Goal: Transaction & Acquisition: Obtain resource

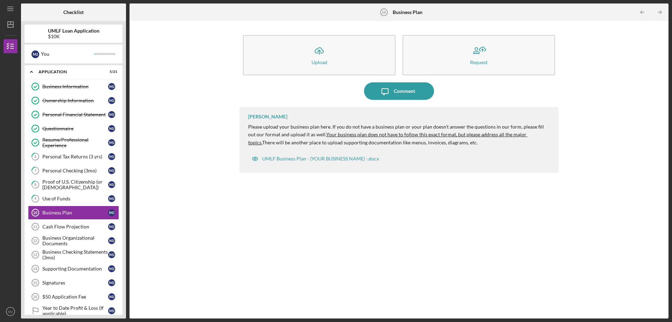
scroll to position [105, 0]
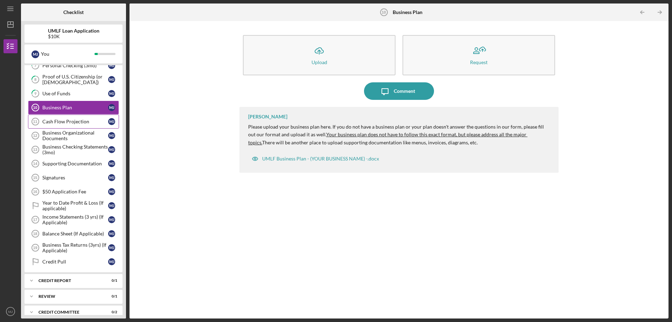
click at [50, 121] on div "Cash Flow Projection" at bounding box center [75, 122] width 66 height 6
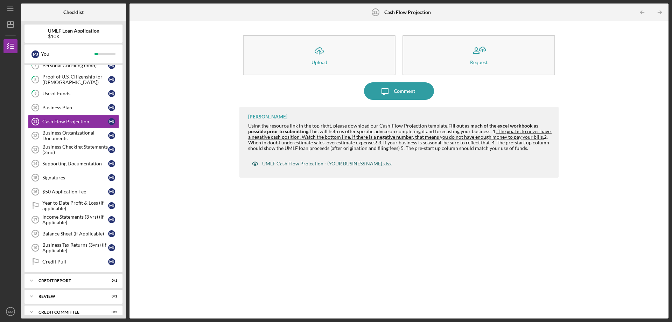
click at [316, 164] on div "UMLF Cash Flow Projection - (YOUR BUSINESS NAME).xlsx" at bounding box center [327, 164] width 130 height 6
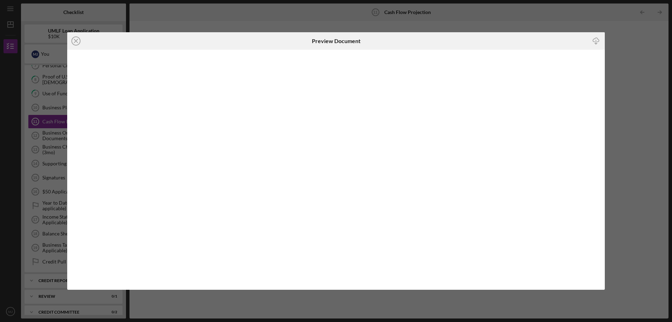
click at [596, 41] on icon "Icon/Download" at bounding box center [597, 41] width 16 height 16
click at [77, 41] on icon "Icon/Close" at bounding box center [76, 41] width 18 height 18
